Goal: Task Accomplishment & Management: Use online tool/utility

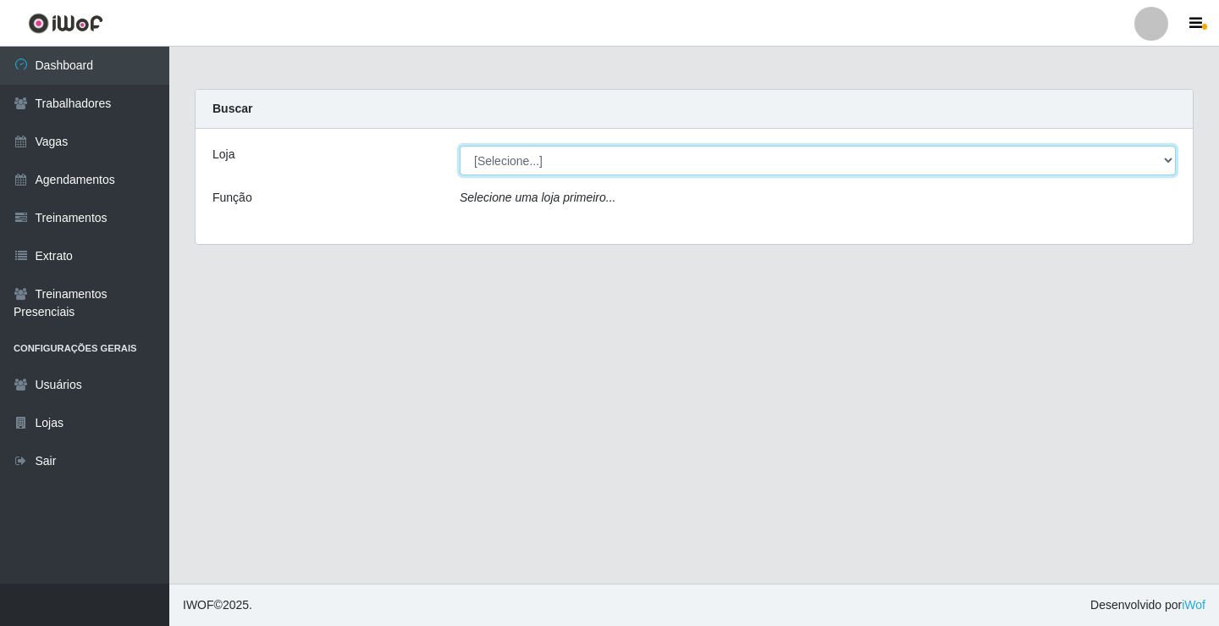
drag, startPoint x: 501, startPoint y: 158, endPoint x: 490, endPoint y: 135, distance: 25.4
click at [495, 140] on div "Loja [Selecione...] Edilicya Supermercado Função Selecione uma loja primeiro..." at bounding box center [695, 186] width 998 height 115
select select "460"
click at [460, 146] on select "[Selecione...] Edilicya Supermercado" at bounding box center [818, 161] width 716 height 30
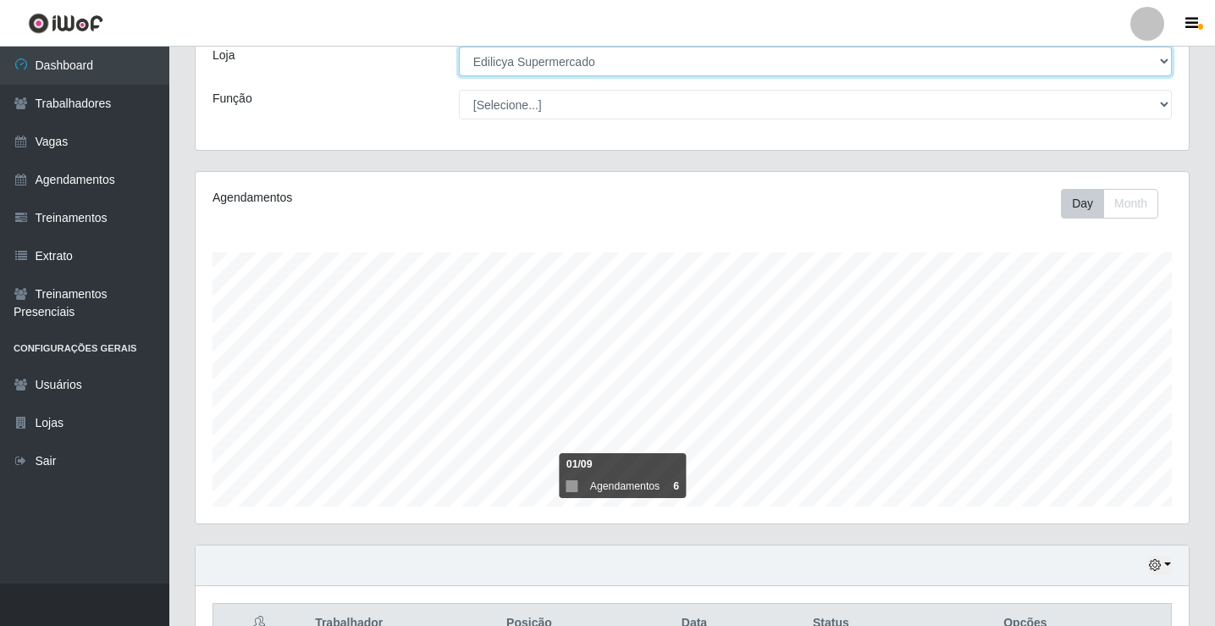
scroll to position [273, 0]
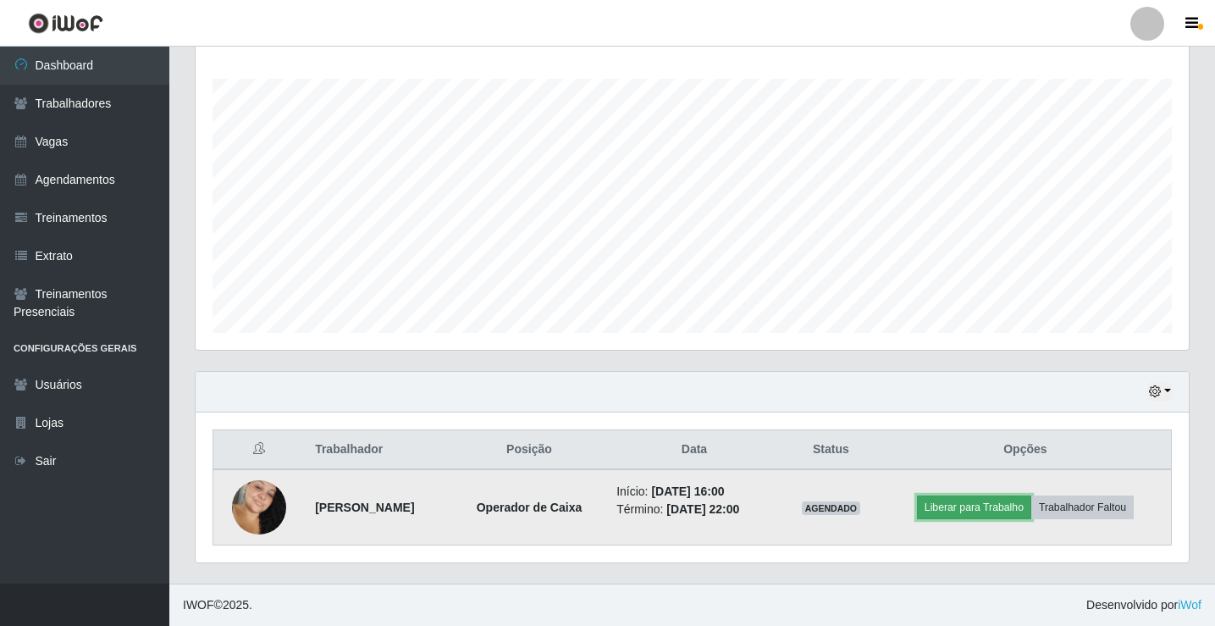
click at [992, 506] on button "Liberar para Trabalho" at bounding box center [974, 507] width 114 height 24
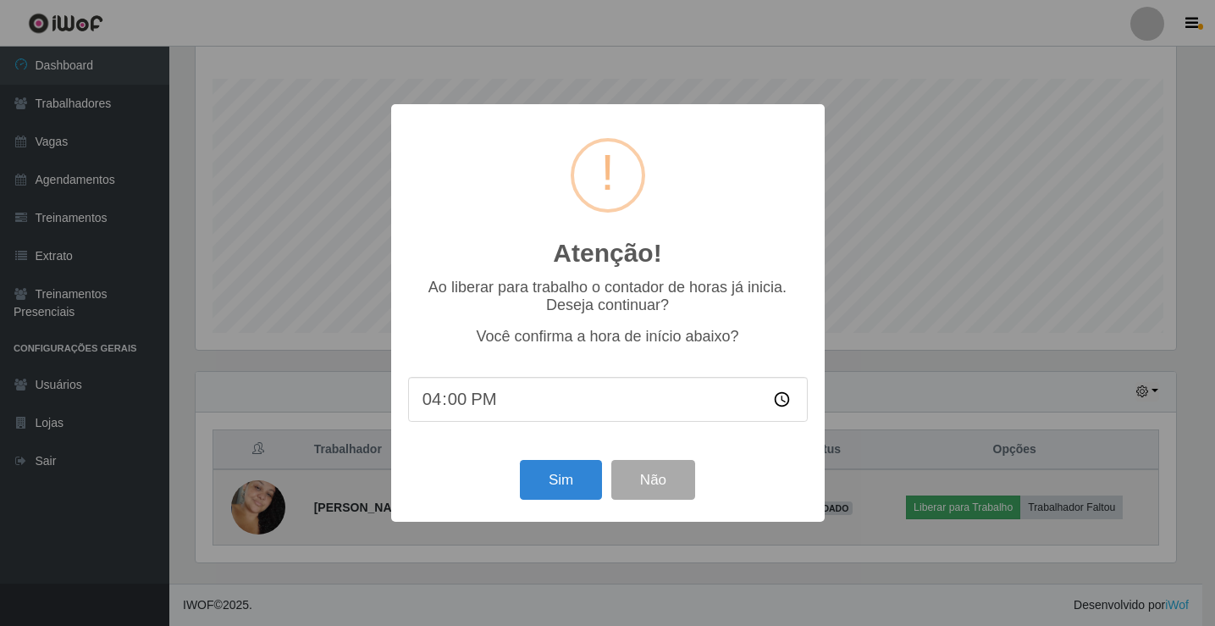
scroll to position [351, 985]
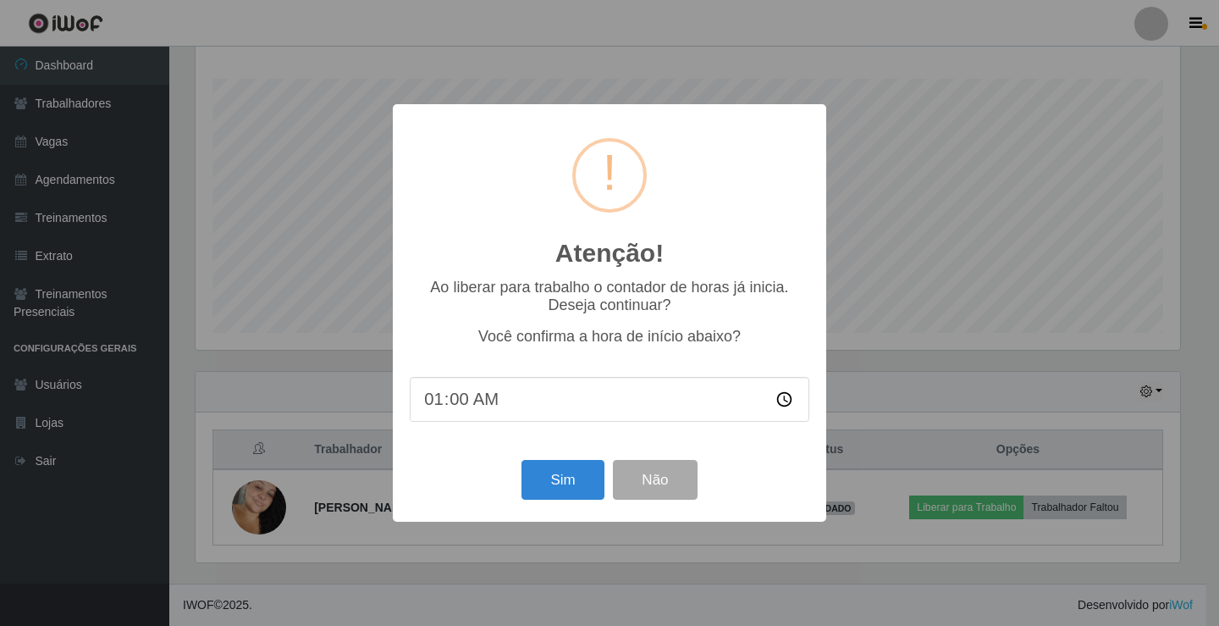
type input "16:00"
click at [532, 486] on button "Sim" at bounding box center [563, 480] width 82 height 40
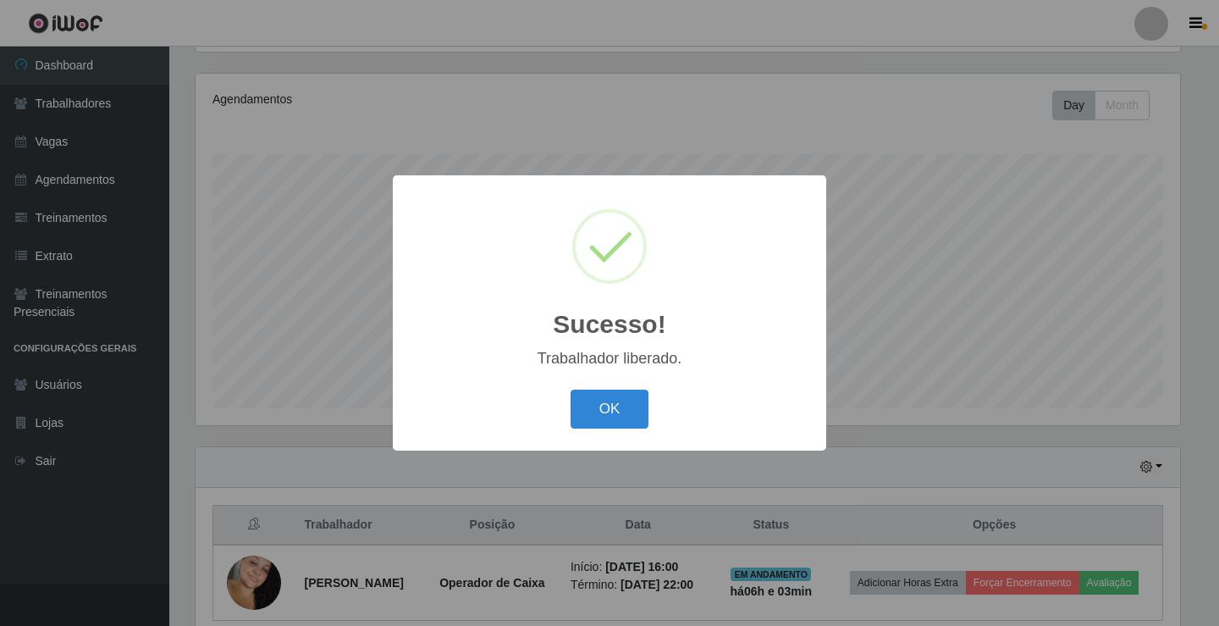
drag, startPoint x: 611, startPoint y: 419, endPoint x: 619, endPoint y: 412, distance: 10.2
click at [611, 417] on button "OK" at bounding box center [610, 410] width 79 height 40
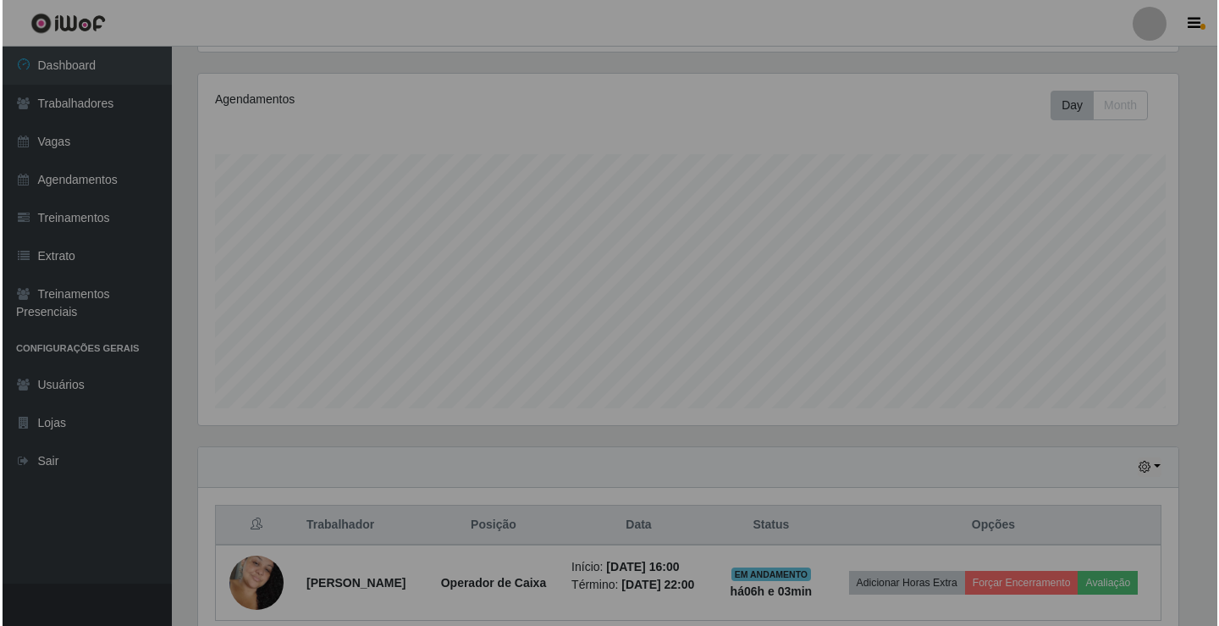
scroll to position [351, 993]
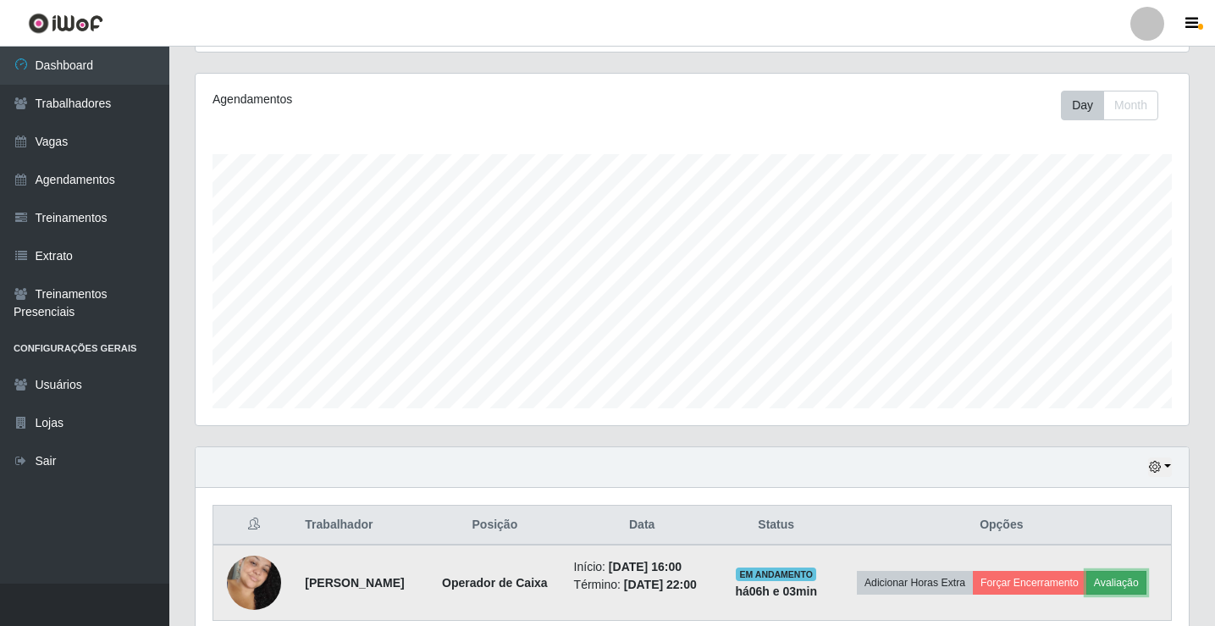
click at [1142, 584] on button "Avaliação" at bounding box center [1116, 583] width 60 height 24
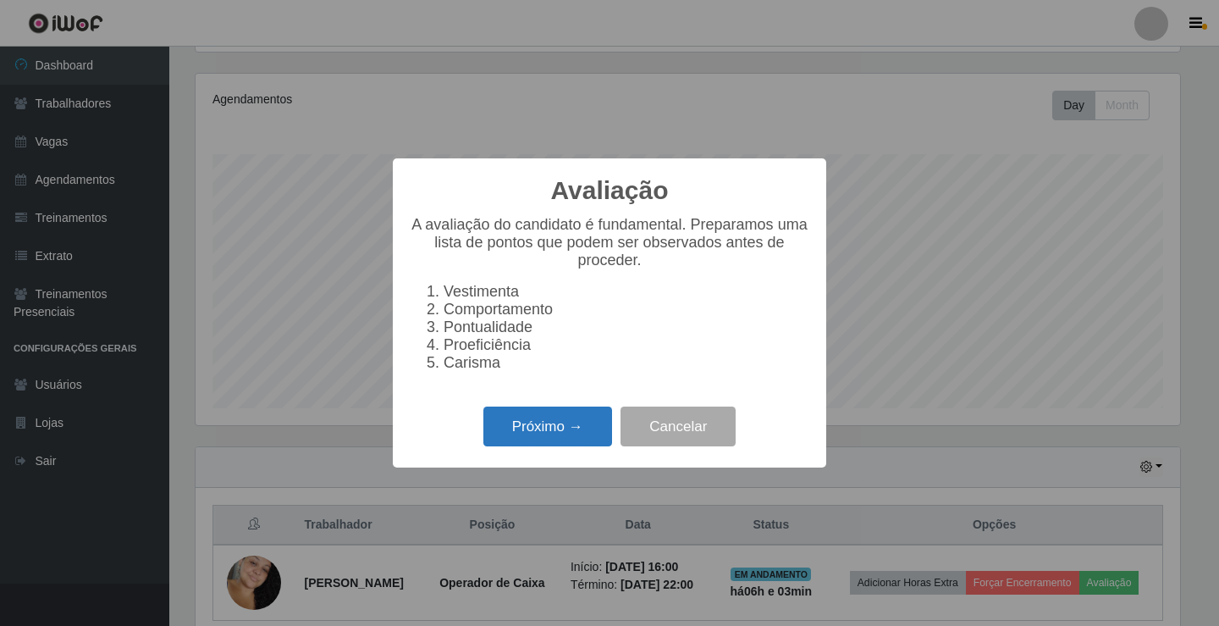
click at [533, 443] on button "Próximo →" at bounding box center [548, 426] width 129 height 40
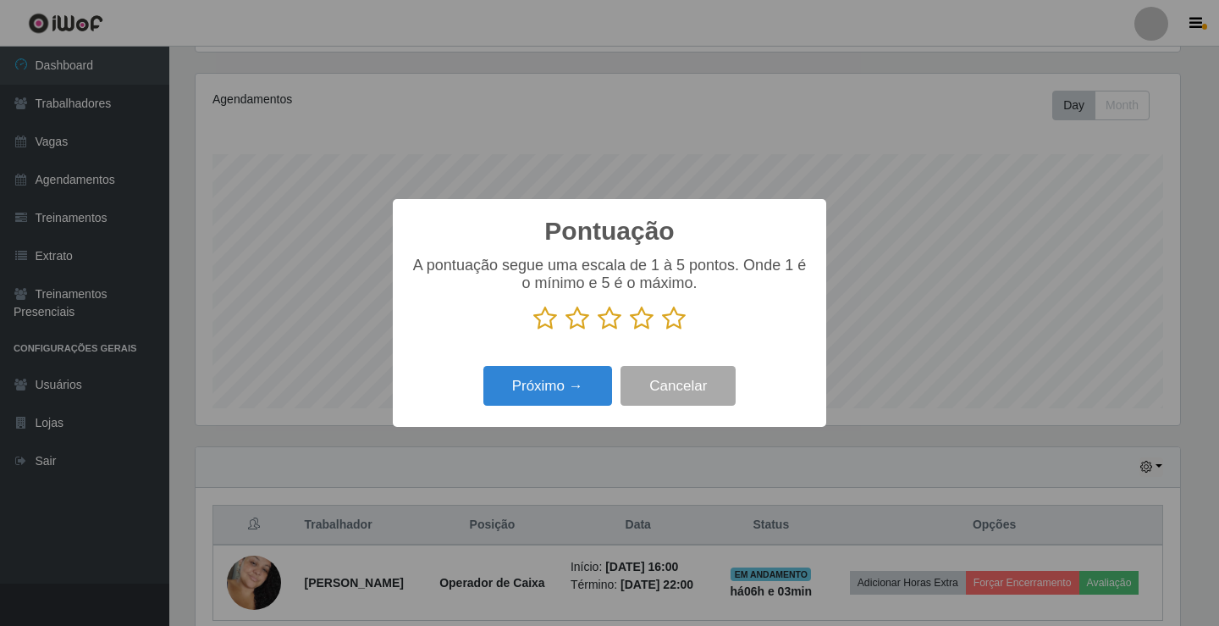
scroll to position [846447, 845814]
click at [674, 334] on div "A pontuação segue uma escala de 1 à 5 pontos. Onde 1 é o mínimo e 5 é o máximo." at bounding box center [610, 301] width 400 height 88
click at [685, 289] on p "A pontuação segue uma escala de 1 à 5 pontos. Onde 1 é o mínimo e 5 é o máximo." at bounding box center [610, 275] width 400 height 36
click at [676, 313] on icon at bounding box center [674, 318] width 24 height 25
click at [662, 331] on input "radio" at bounding box center [662, 331] width 0 height 0
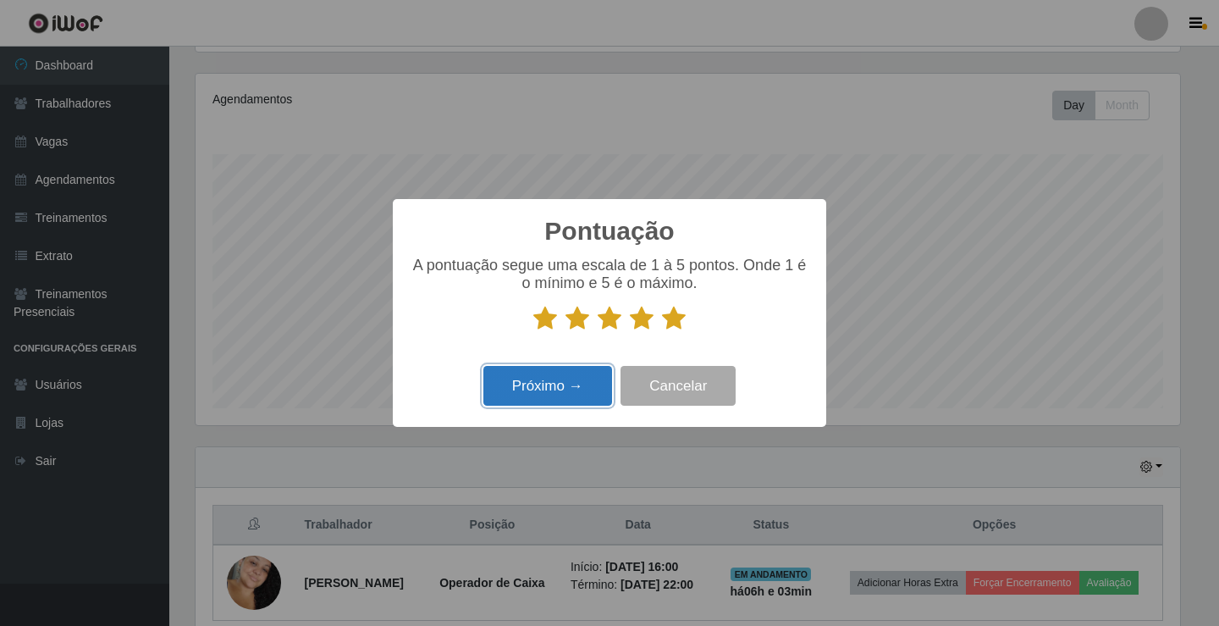
click at [598, 379] on button "Próximo →" at bounding box center [548, 386] width 129 height 40
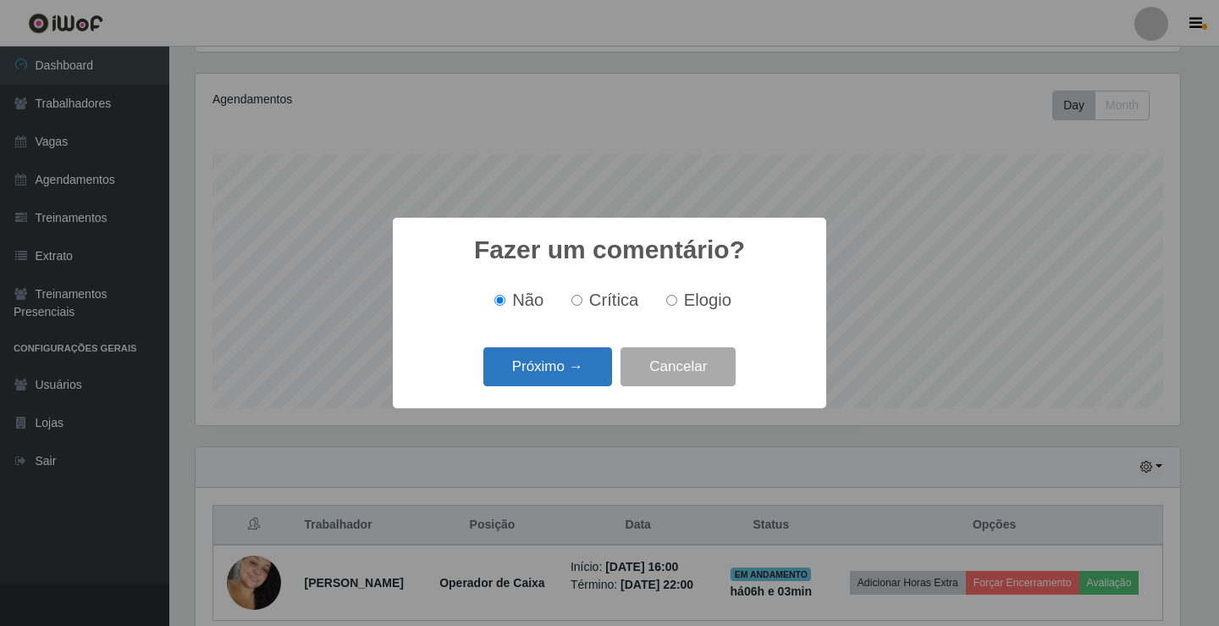
click at [591, 373] on button "Próximo →" at bounding box center [548, 367] width 129 height 40
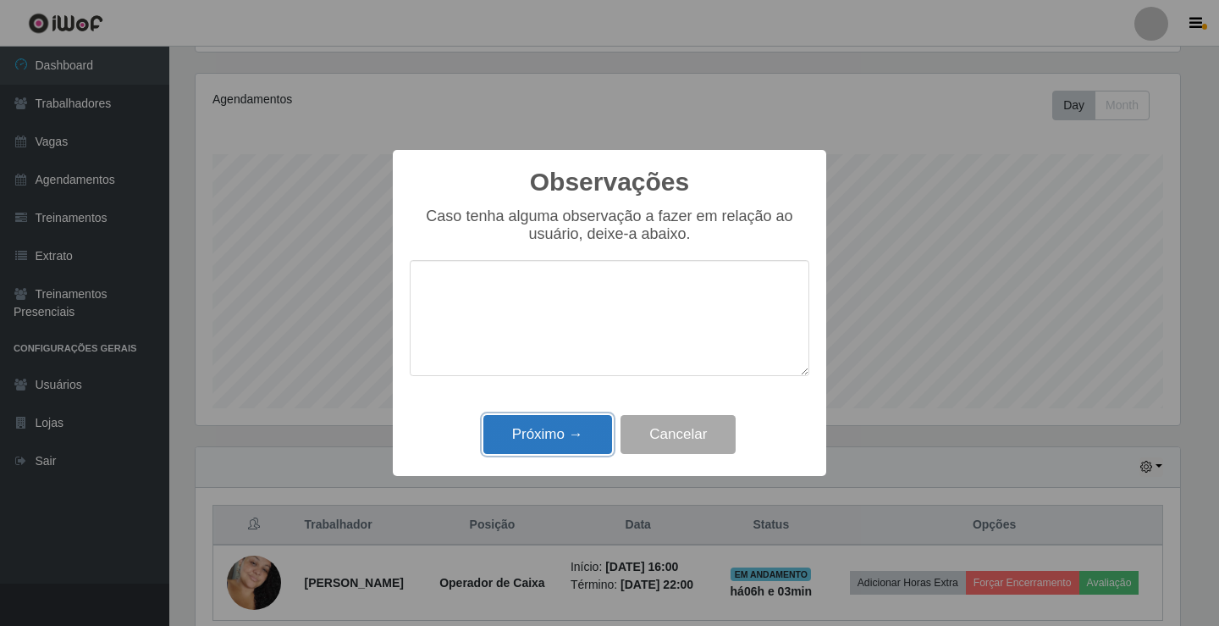
click at [555, 429] on button "Próximo →" at bounding box center [548, 435] width 129 height 40
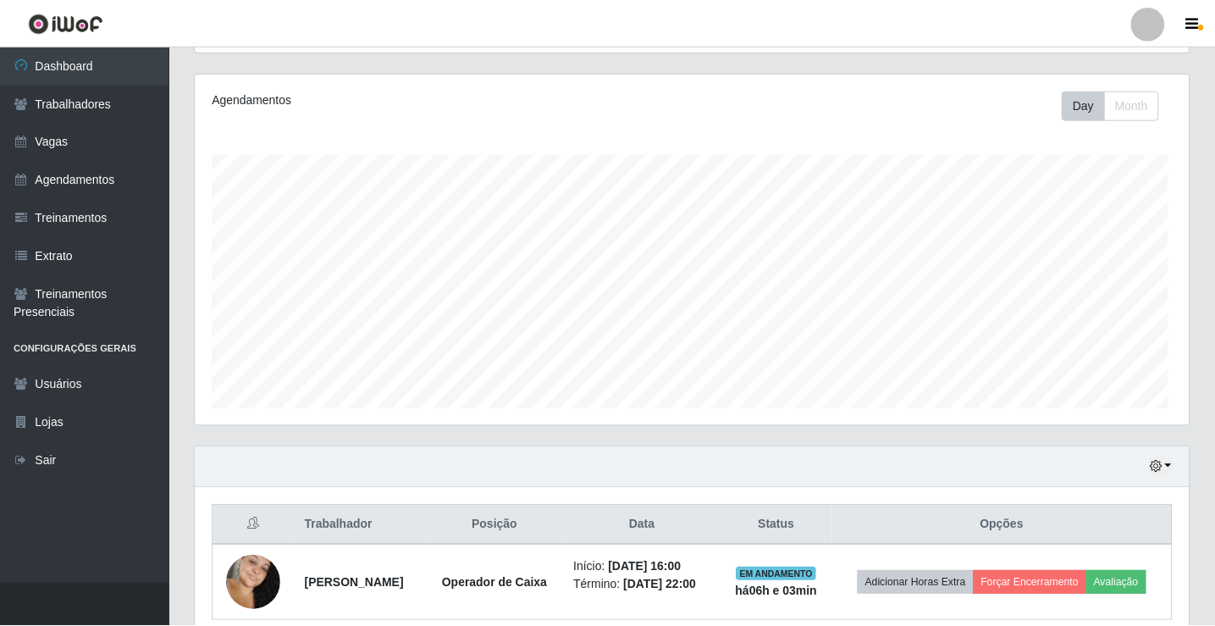
scroll to position [351, 993]
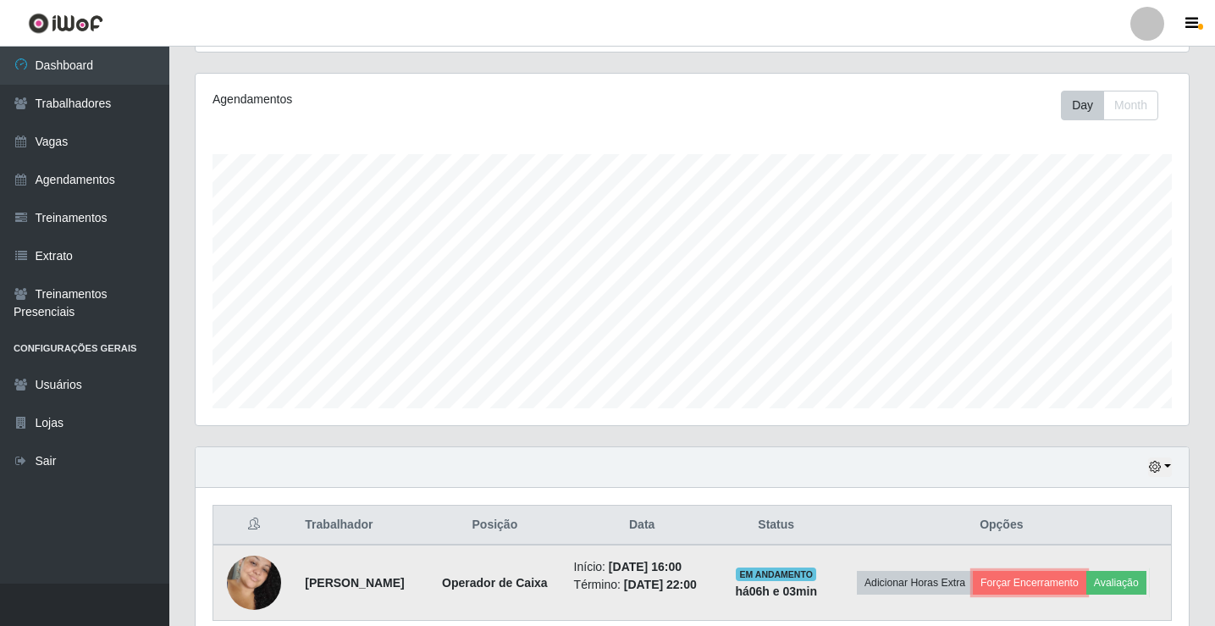
click at [1047, 568] on td "Adicionar Horas Extra Forçar Encerramento Avaliação" at bounding box center [1002, 582] width 340 height 76
click at [1042, 583] on button "Forçar Encerramento" at bounding box center [1029, 583] width 113 height 24
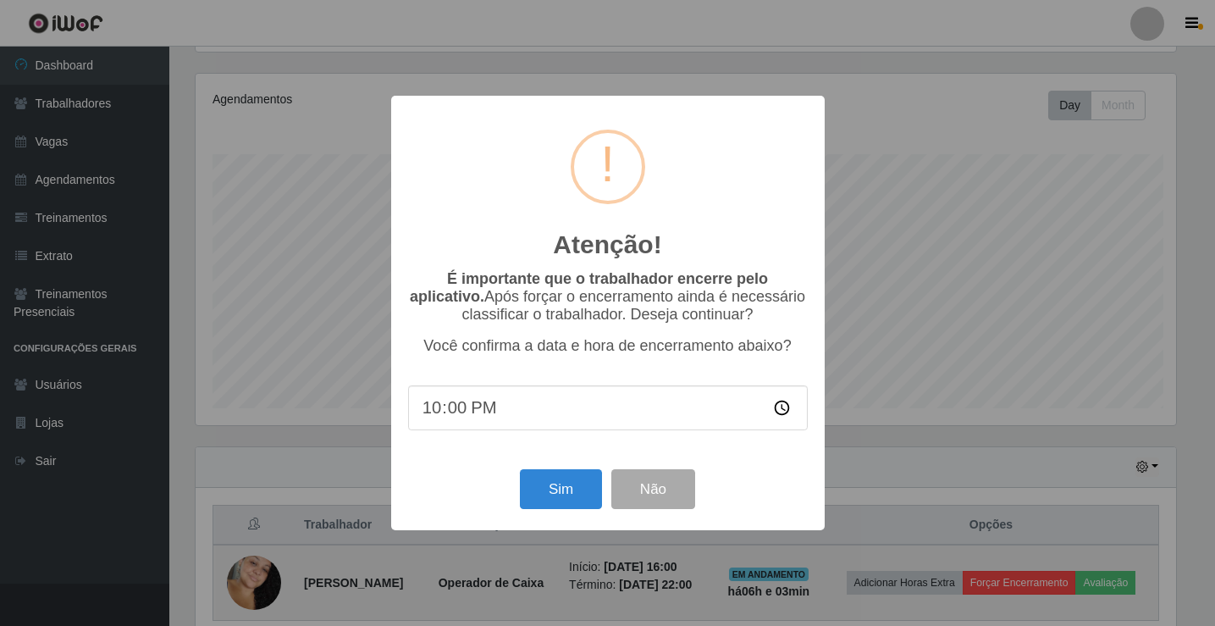
scroll to position [351, 985]
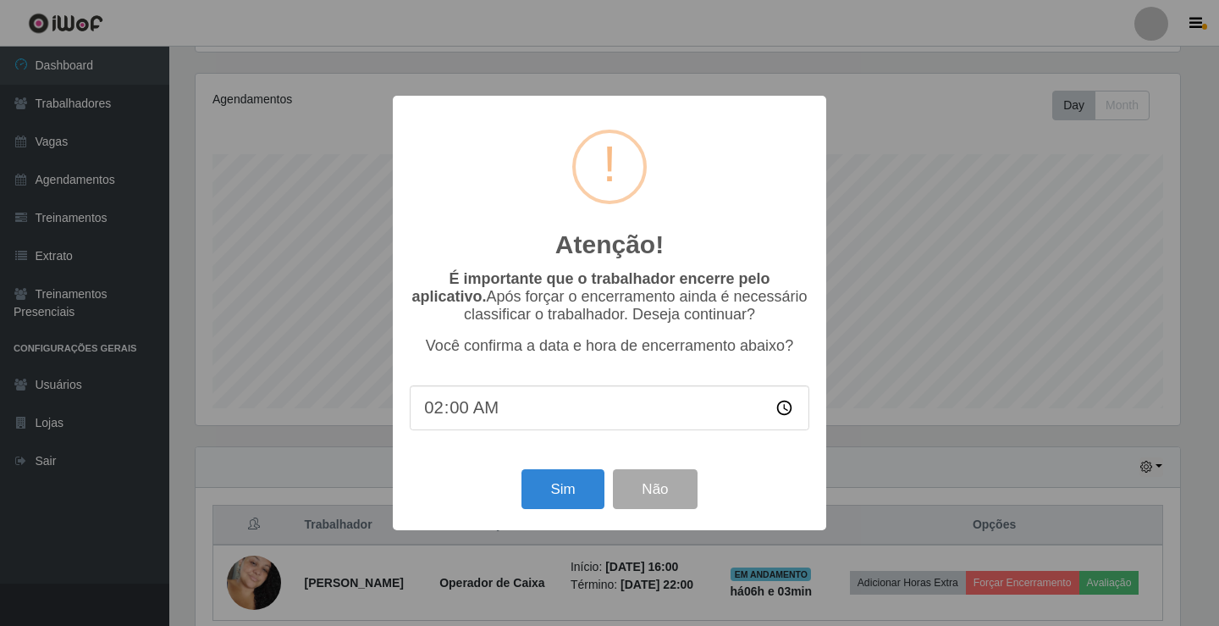
type input "22:00"
drag, startPoint x: 588, startPoint y: 497, endPoint x: 610, endPoint y: 487, distance: 24.2
click at [610, 487] on div "Sim Não" at bounding box center [610, 489] width 400 height 48
click at [581, 487] on button "Sim" at bounding box center [563, 489] width 82 height 40
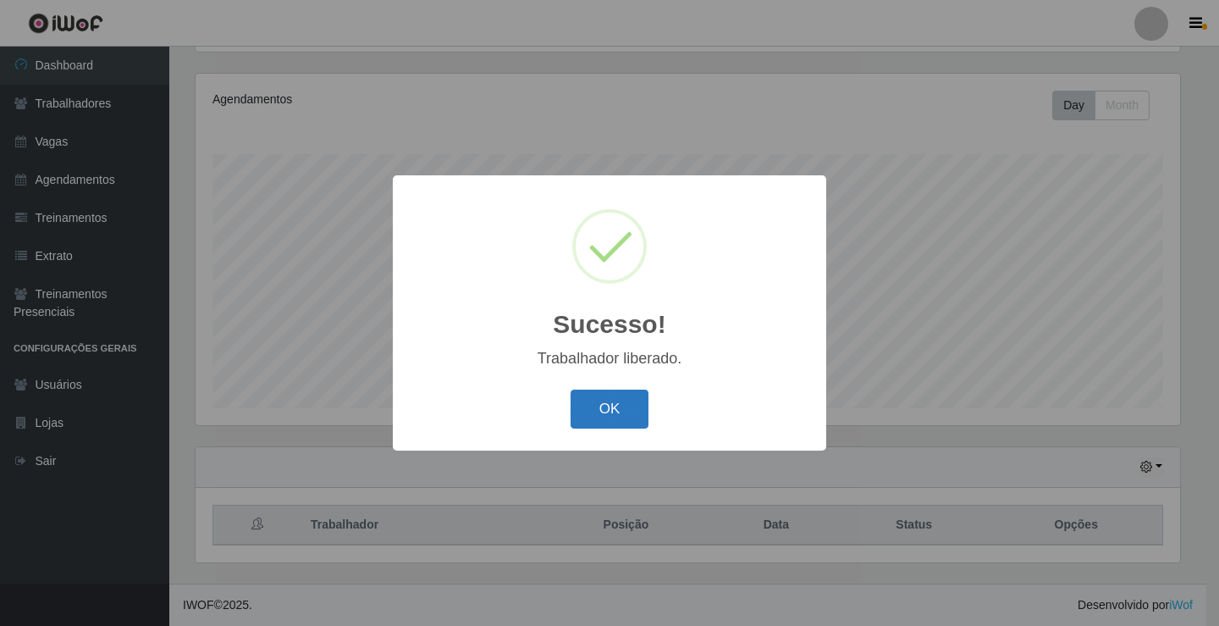
click at [621, 406] on button "OK" at bounding box center [610, 410] width 79 height 40
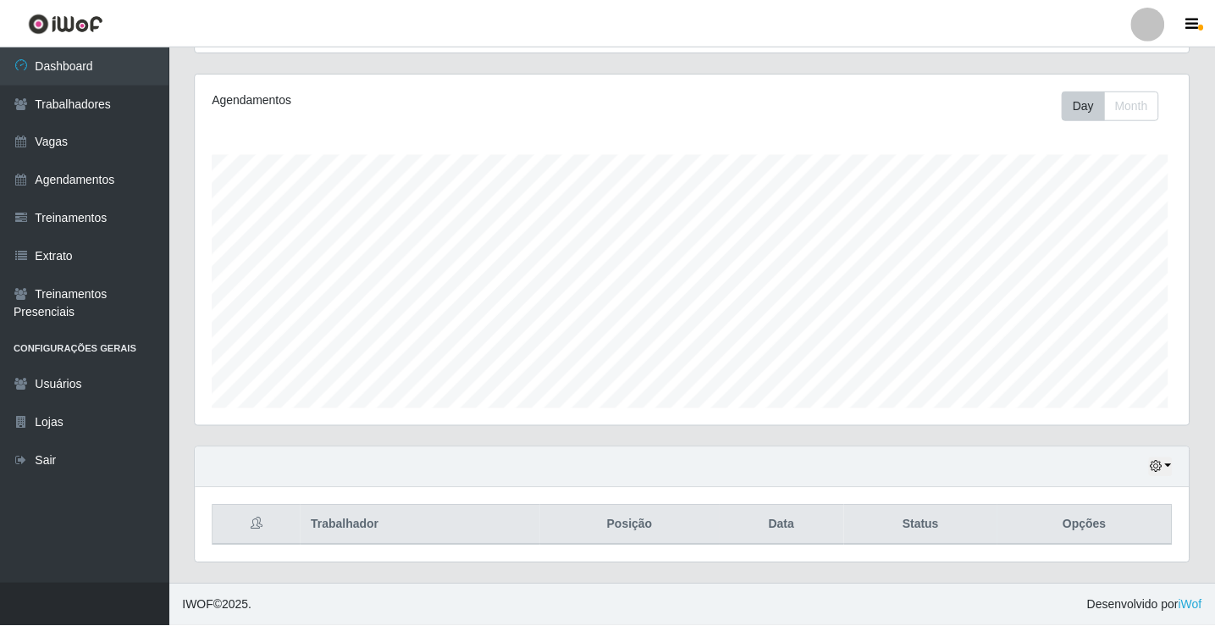
scroll to position [351, 993]
